Goal: Information Seeking & Learning: Find specific fact

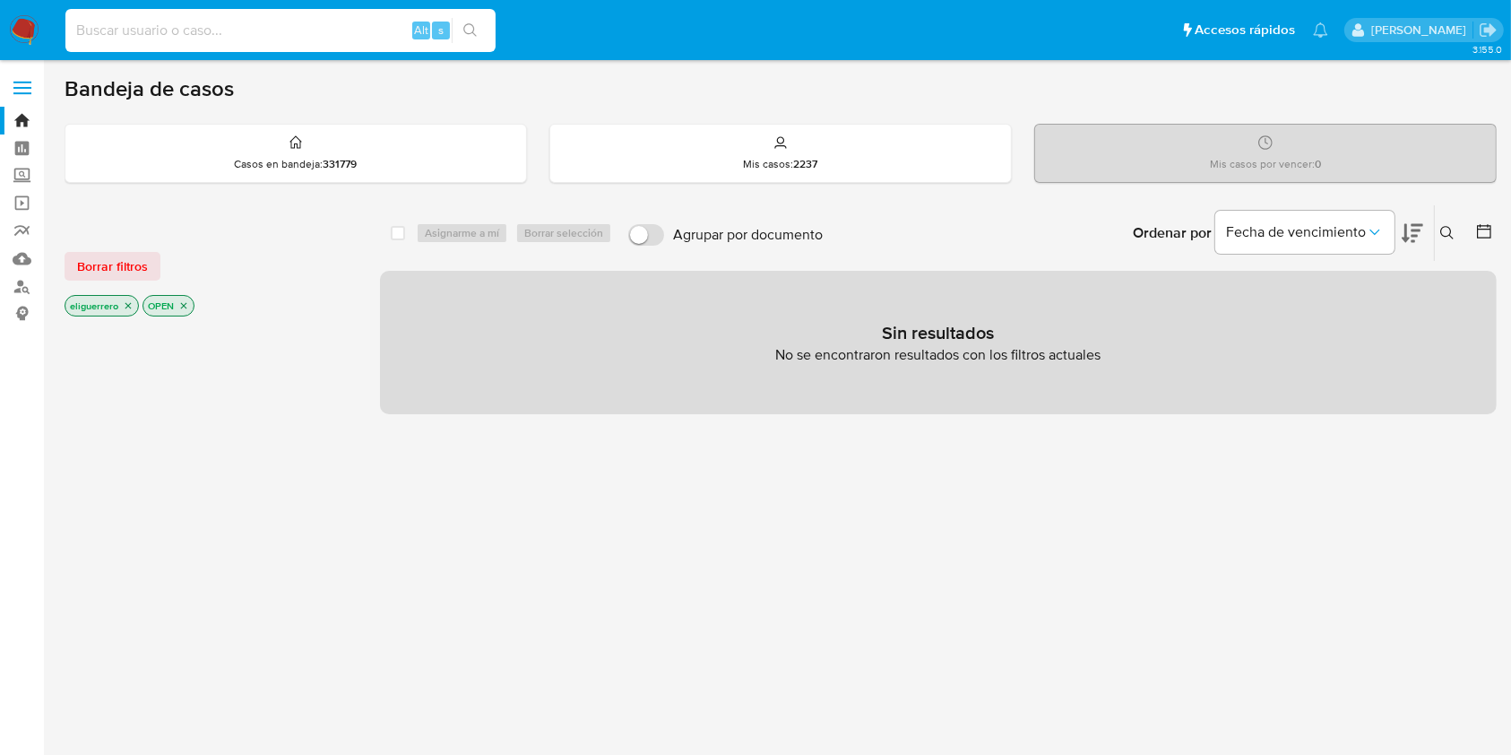
click at [341, 32] on input at bounding box center [280, 30] width 430 height 23
paste input "[EMAIL_ADDRESS][DOMAIN_NAME]"
type input "[EMAIL_ADDRESS][DOMAIN_NAME]"
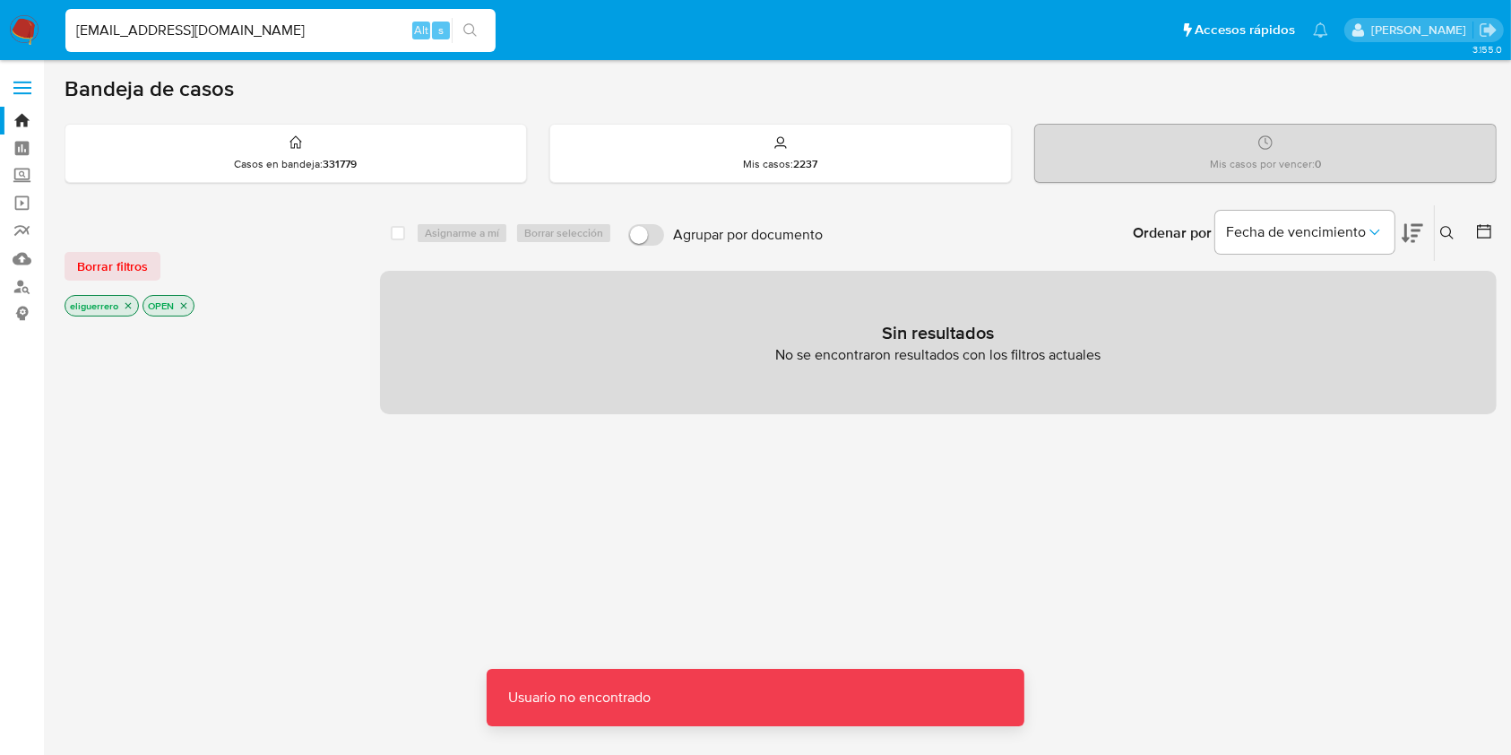
click at [341, 32] on input "[EMAIL_ADDRESS][DOMAIN_NAME]" at bounding box center [280, 30] width 430 height 23
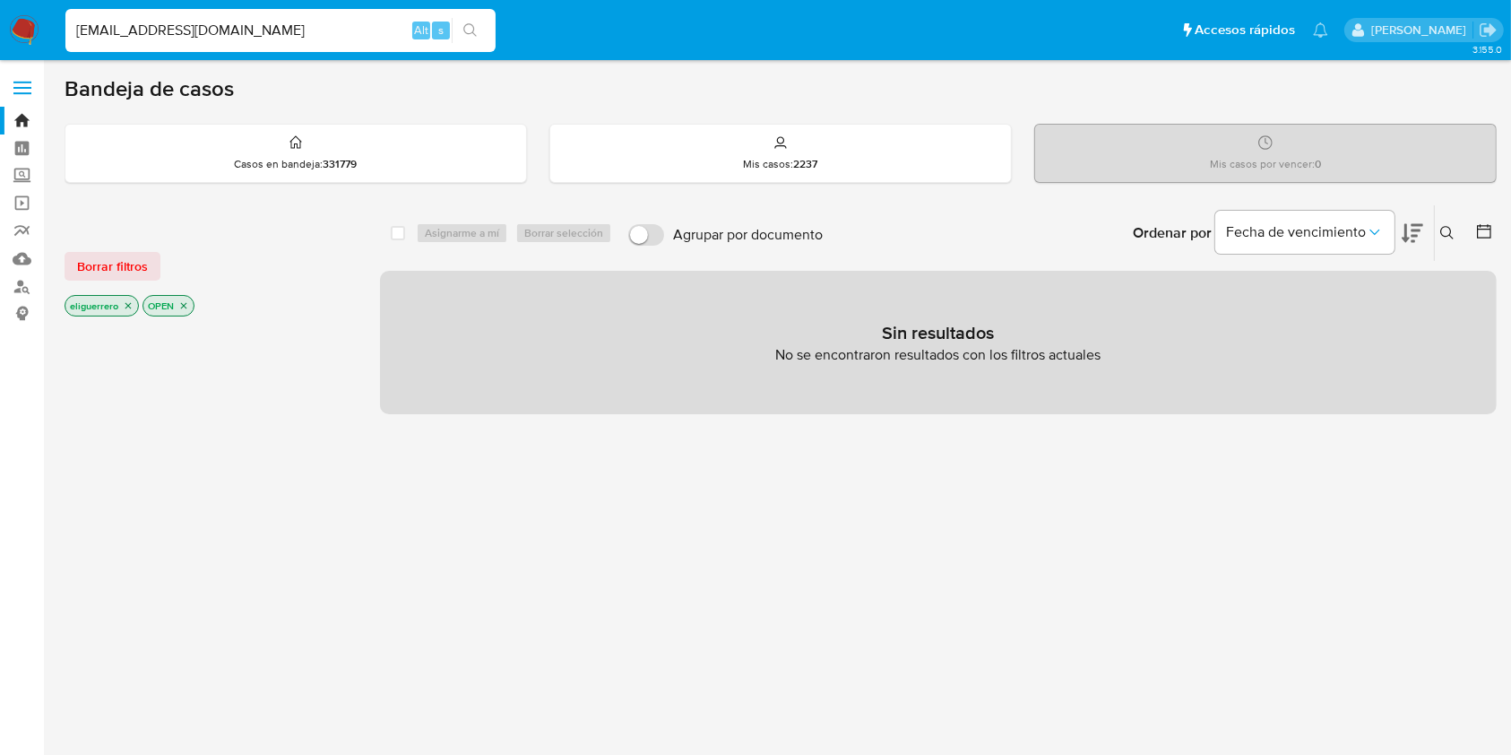
click at [87, 32] on input "[EMAIL_ADDRESS][DOMAIN_NAME]" at bounding box center [280, 30] width 430 height 23
click at [285, 25] on input "[EMAIL_ADDRESS][DOMAIN_NAME]" at bounding box center [280, 30] width 430 height 23
paste input "[EMAIL_ADDRESS][DOMAIN_NAME]"
type input "[EMAIL_ADDRESS][DOMAIN_NAME]"
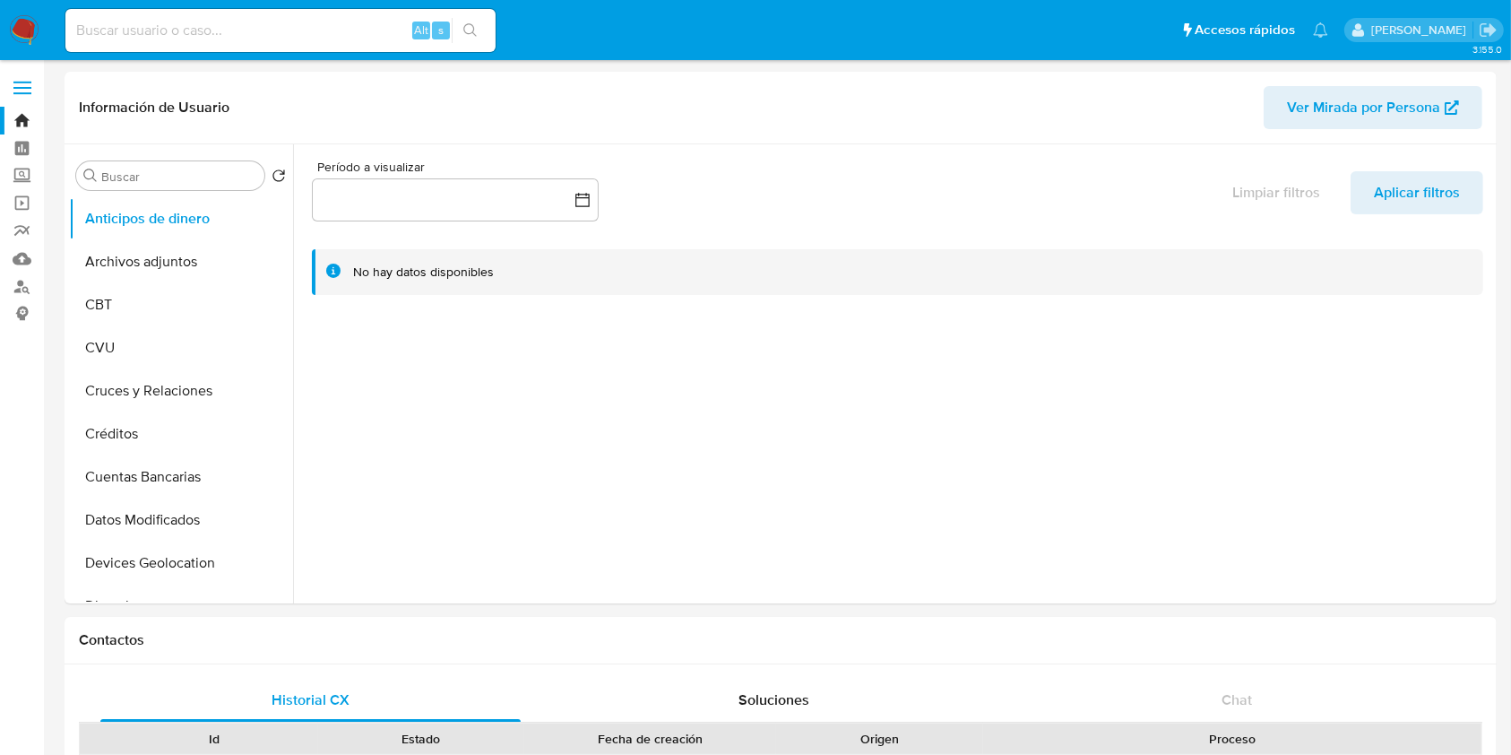
select select "10"
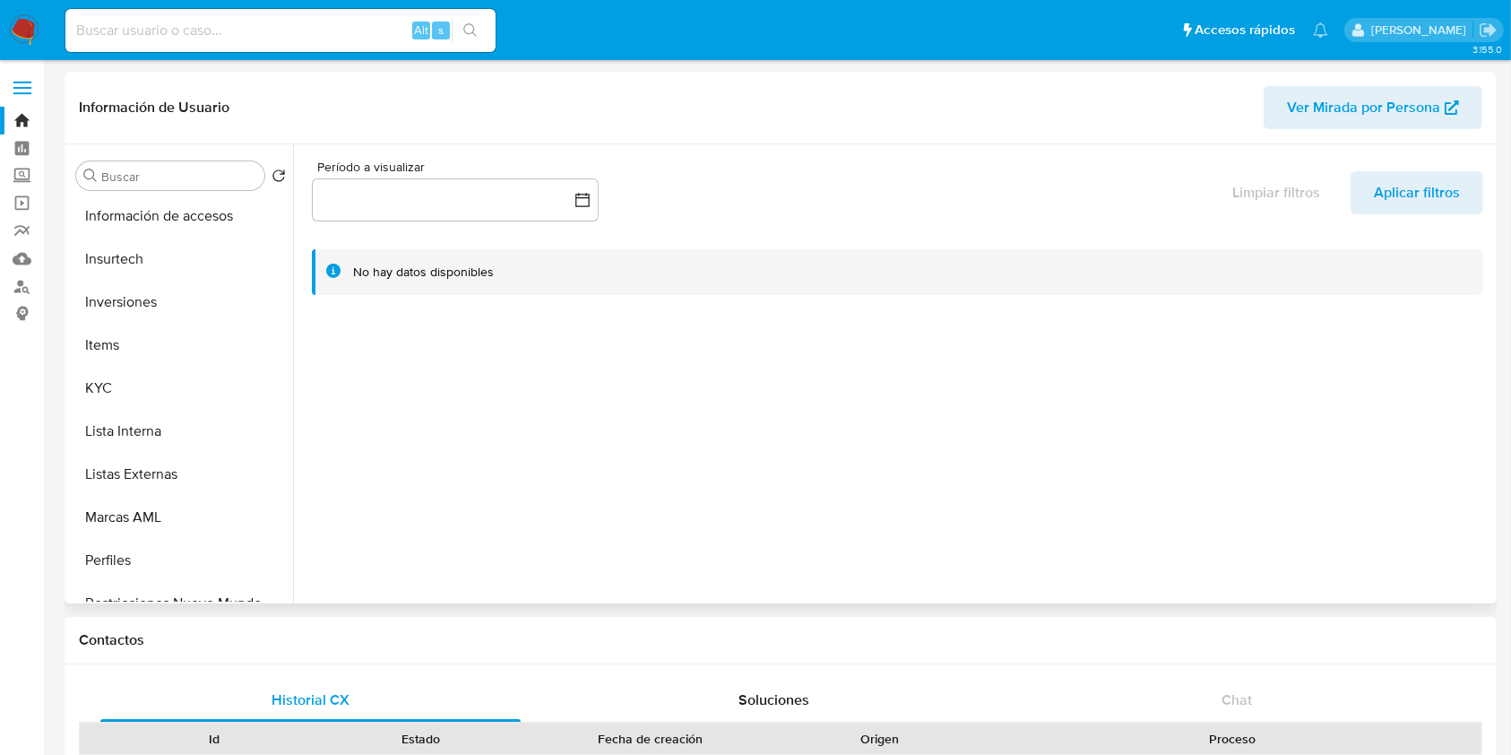
scroll to position [841, 0]
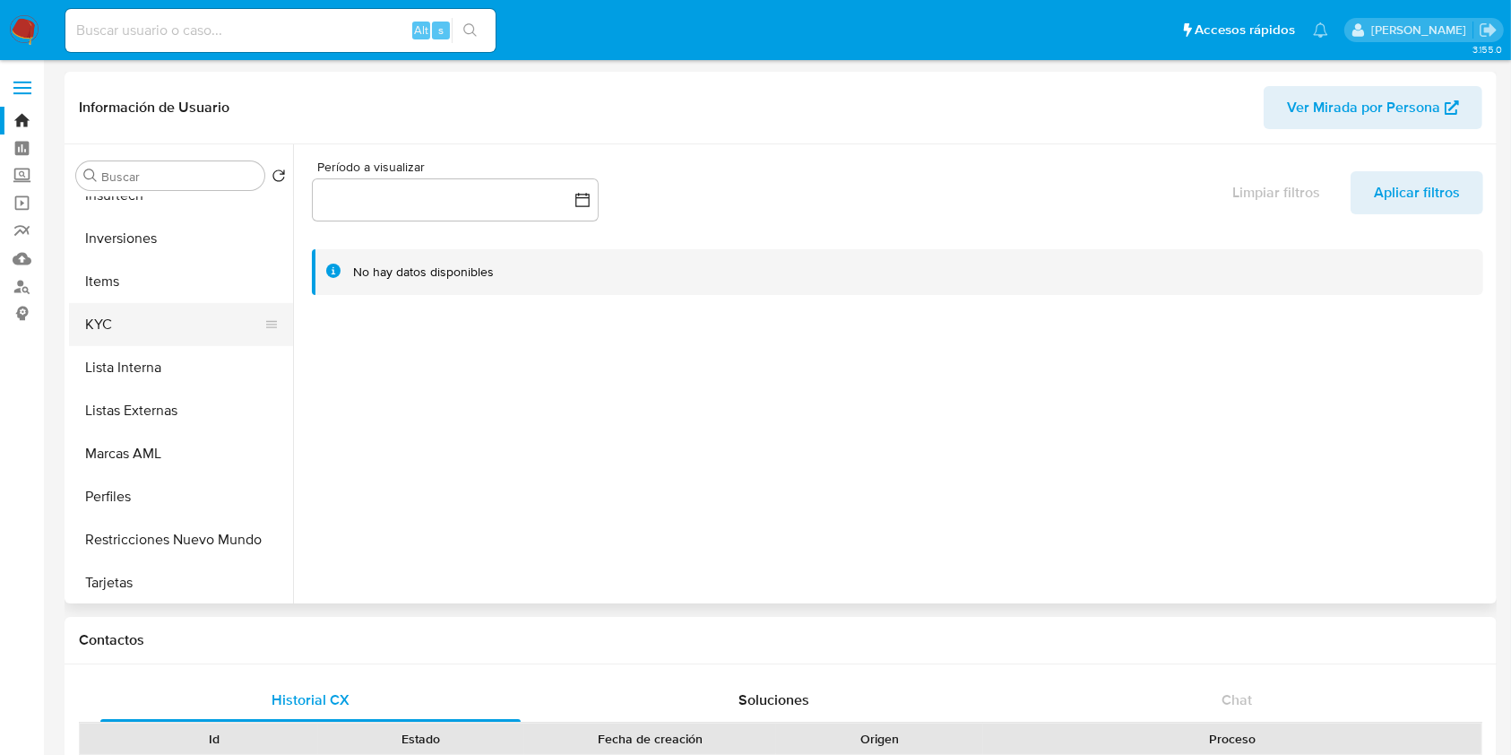
click at [172, 318] on button "KYC" at bounding box center [174, 324] width 210 height 43
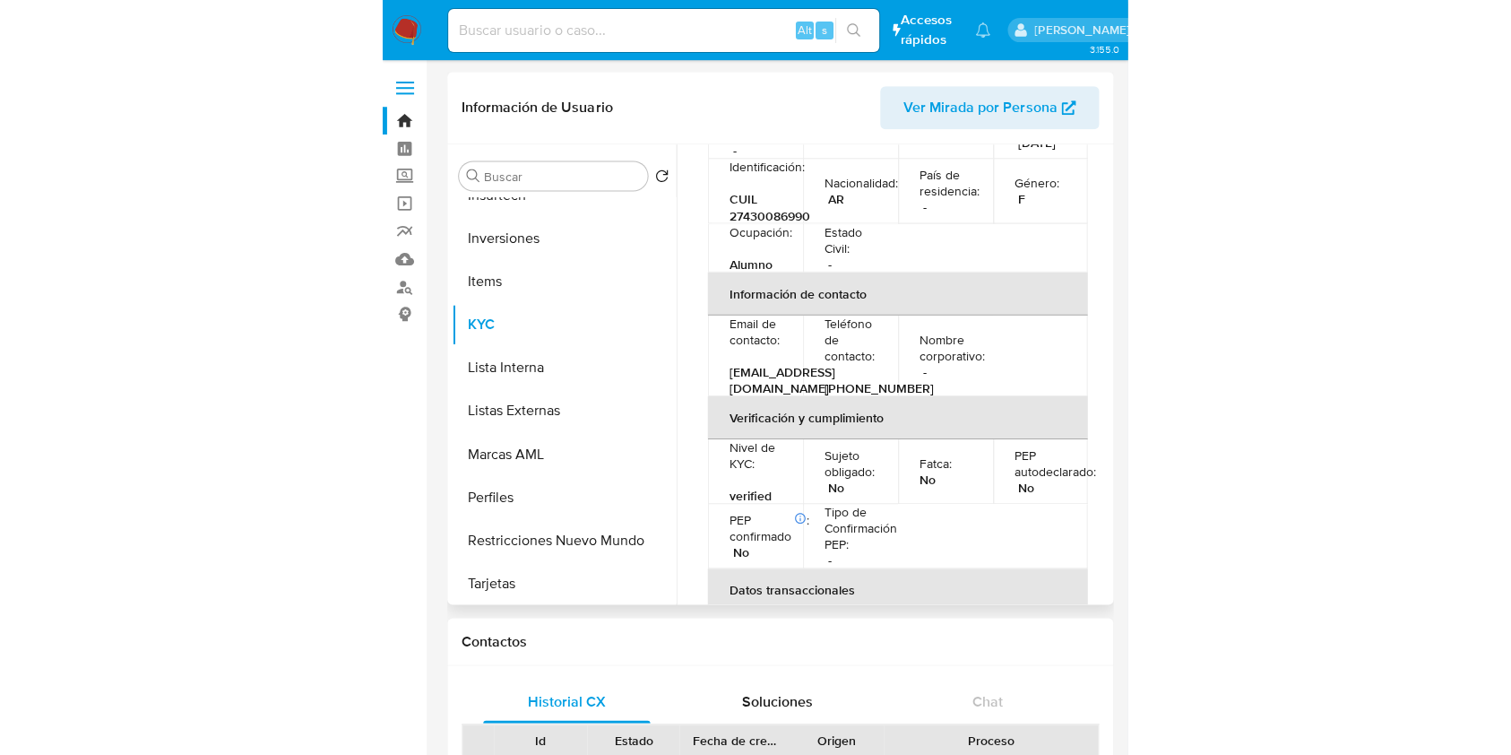
scroll to position [0, 0]
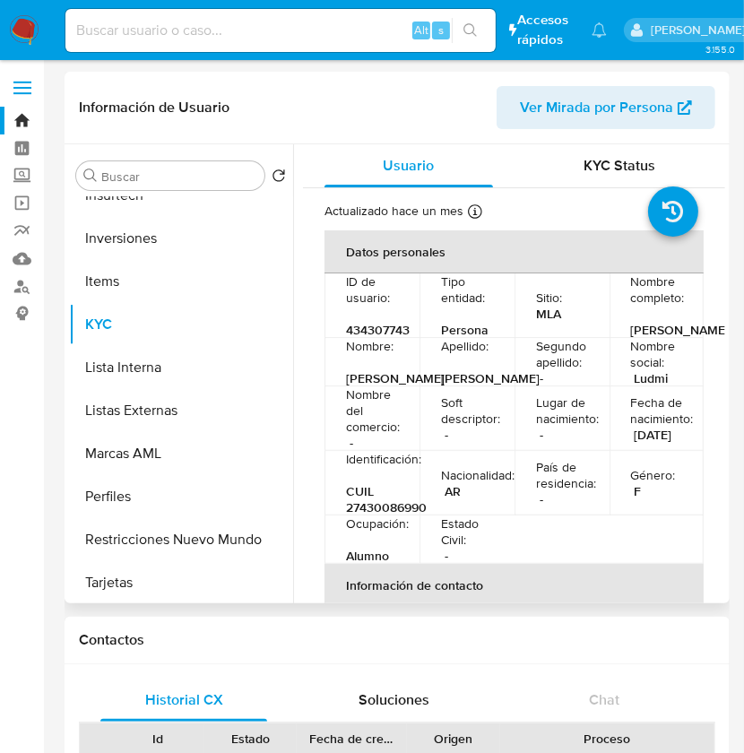
click at [391, 531] on p "Ocupación :" at bounding box center [377, 523] width 63 height 16
click at [399, 515] on p "CUIL 27430086990" at bounding box center [386, 499] width 81 height 32
copy p "27430086990"
